Goal: Browse casually: Explore the website without a specific task or goal

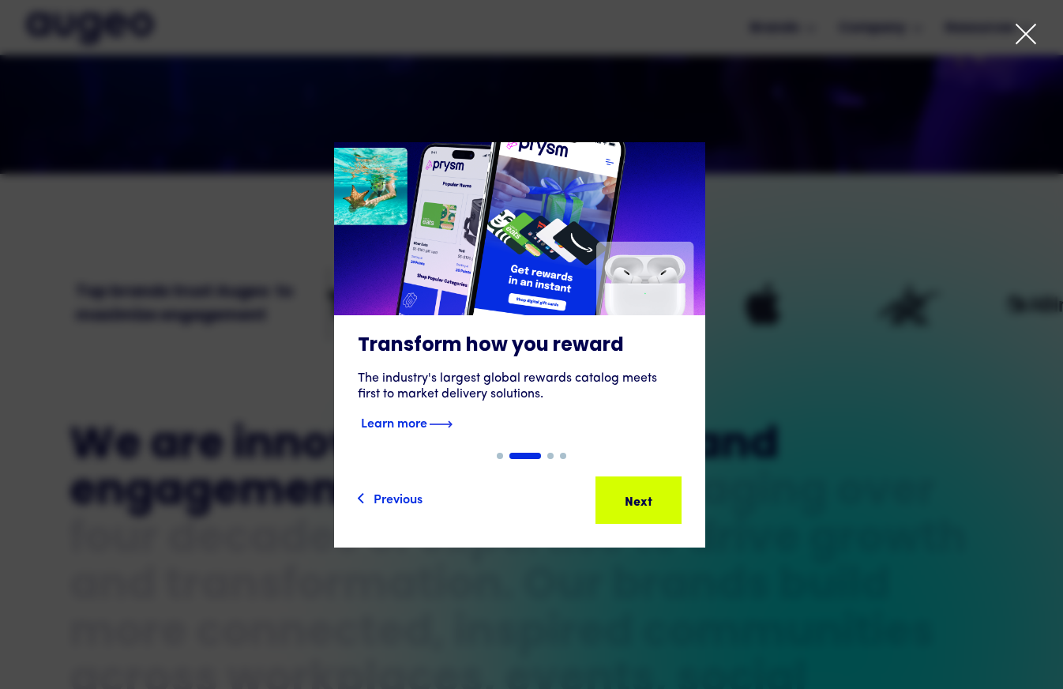
scroll to position [468, 0]
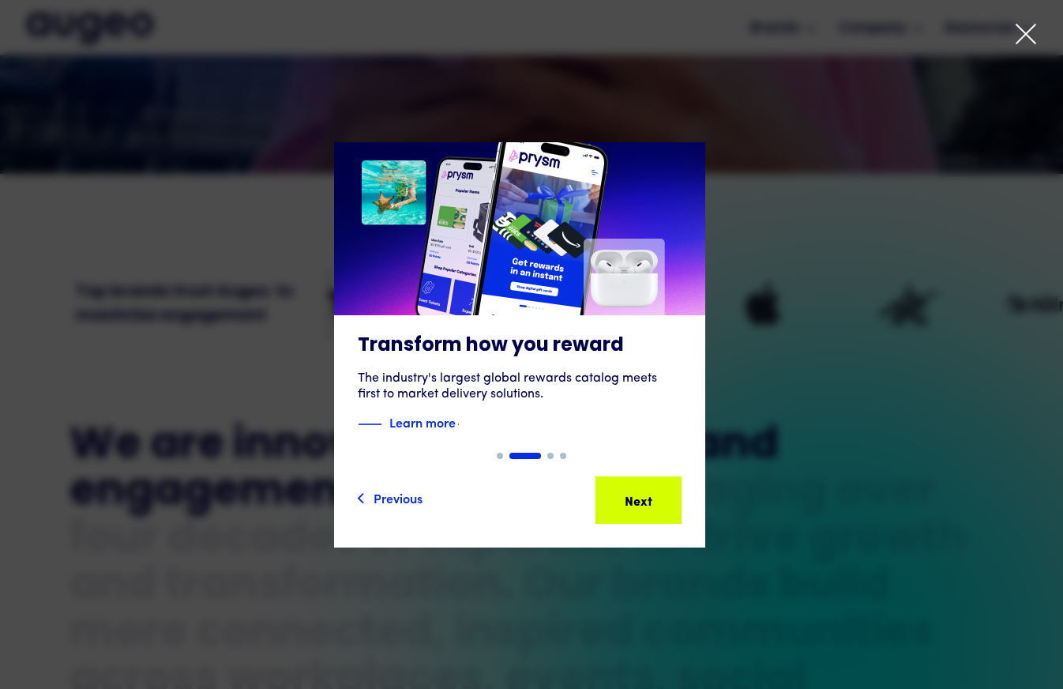
click at [1027, 31] on icon at bounding box center [1026, 34] width 24 height 24
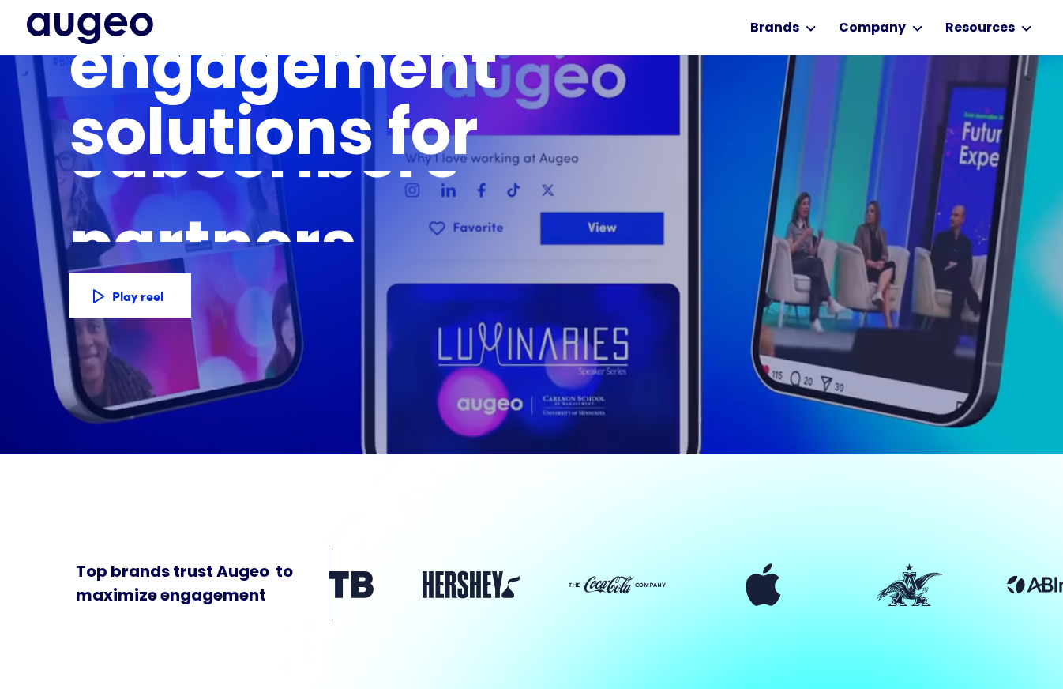
scroll to position [186, 0]
